Goal: Task Accomplishment & Management: Manage account settings

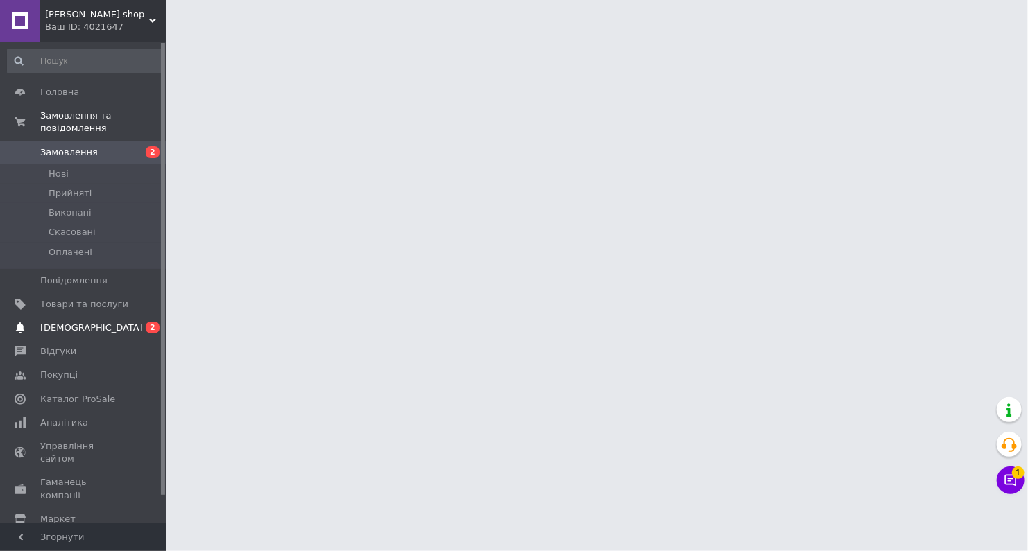
click at [94, 324] on link "[DEMOGRAPHIC_DATA] 0 2" at bounding box center [85, 328] width 171 height 24
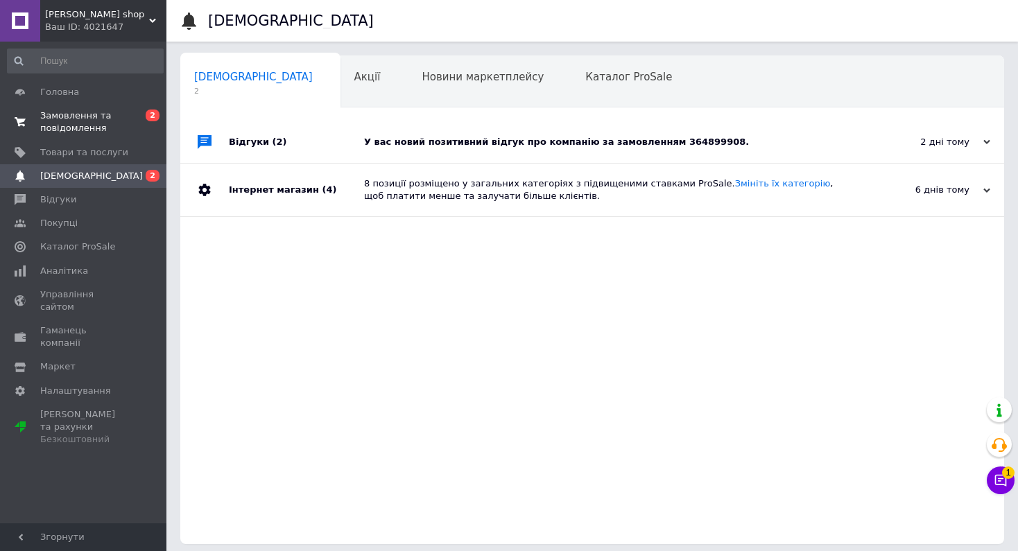
click at [101, 116] on span "Замовлення та повідомлення" at bounding box center [84, 122] width 88 height 25
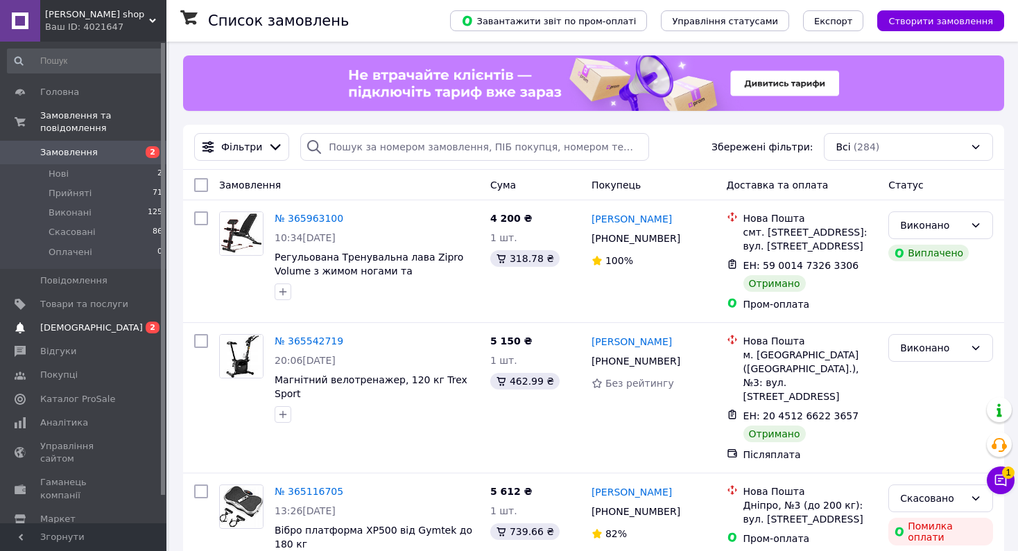
click at [111, 322] on span "[DEMOGRAPHIC_DATA]" at bounding box center [84, 328] width 88 height 12
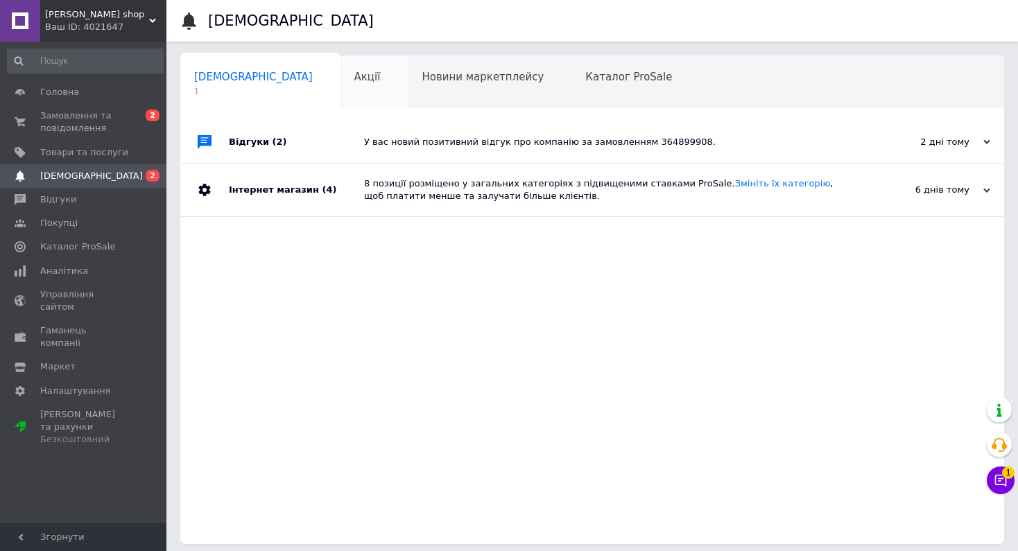
click at [354, 82] on span "Акції" at bounding box center [367, 77] width 26 height 12
